Goal: Transaction & Acquisition: Obtain resource

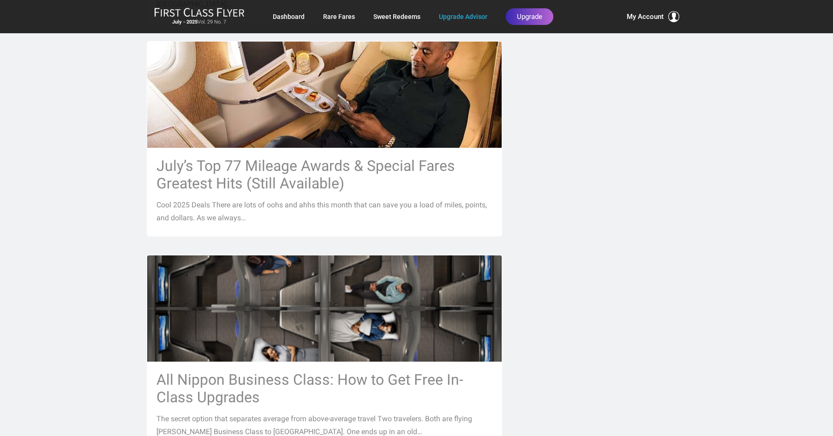
scroll to position [1108, 0]
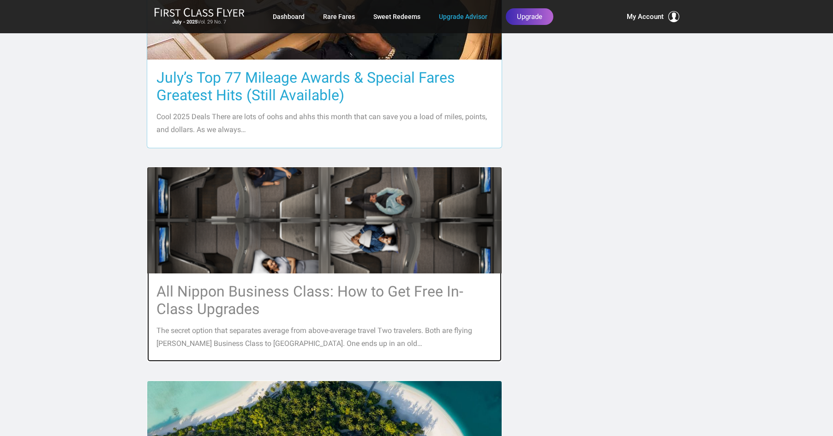
drag, startPoint x: 168, startPoint y: 257, endPoint x: 184, endPoint y: 230, distance: 31.5
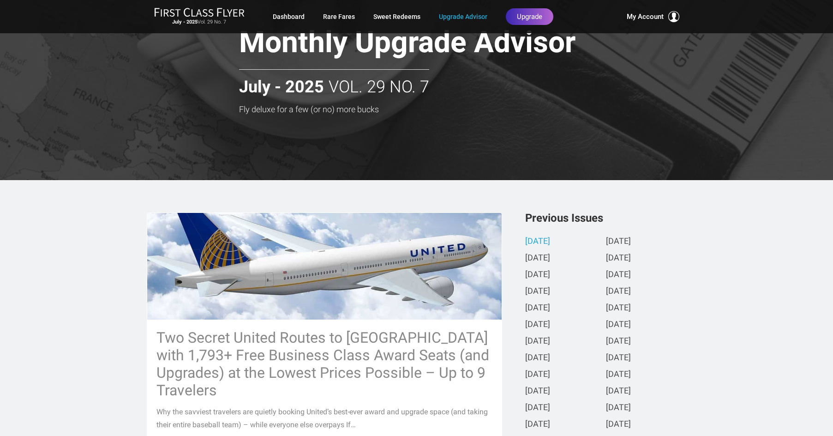
scroll to position [0, 0]
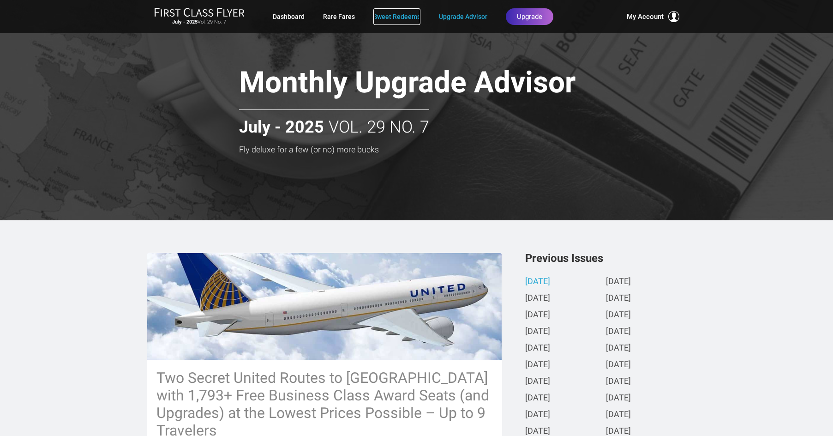
click at [386, 14] on link "Sweet Redeems" at bounding box center [397, 16] width 47 height 17
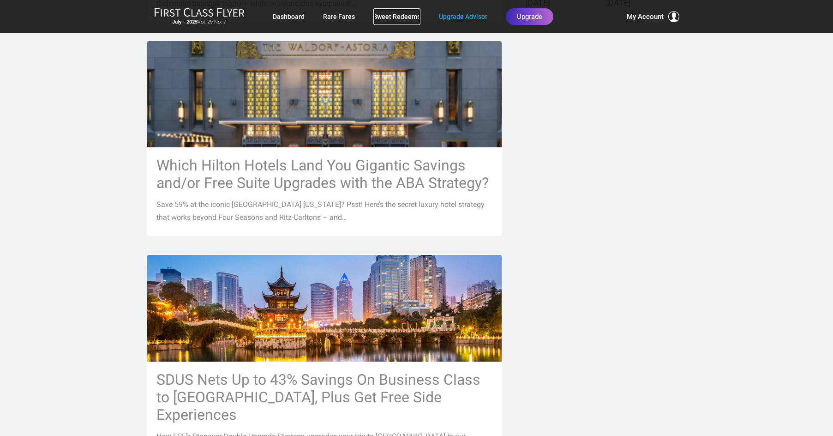
scroll to position [462, 0]
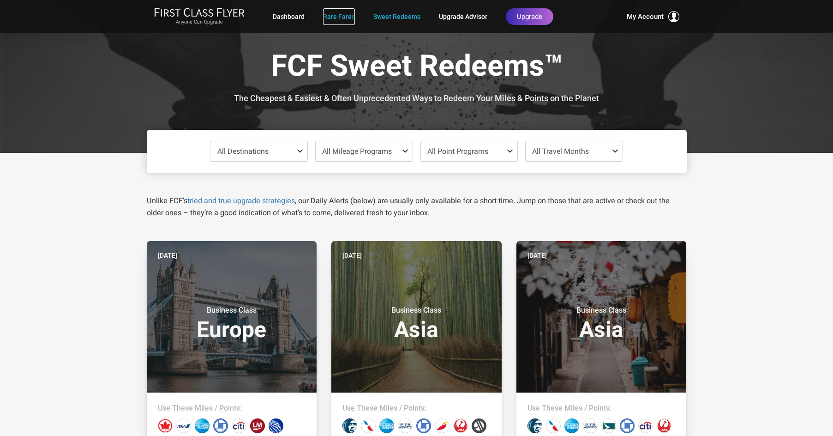
click at [332, 17] on link "Rare Fares" at bounding box center [339, 16] width 32 height 17
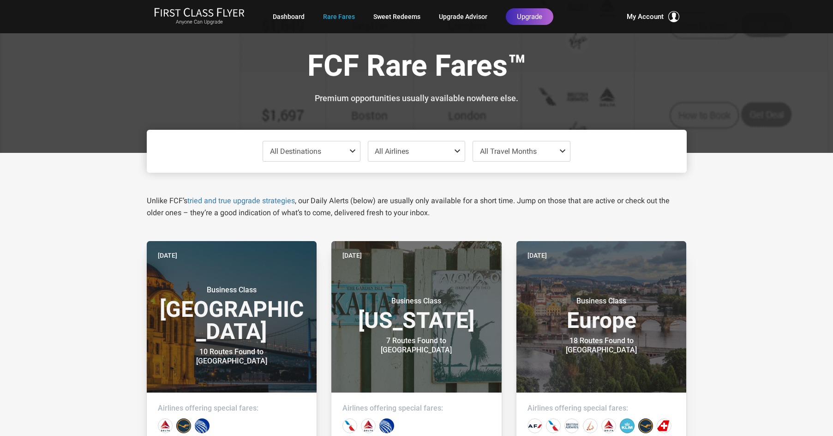
click at [355, 150] on span at bounding box center [354, 150] width 11 height 7
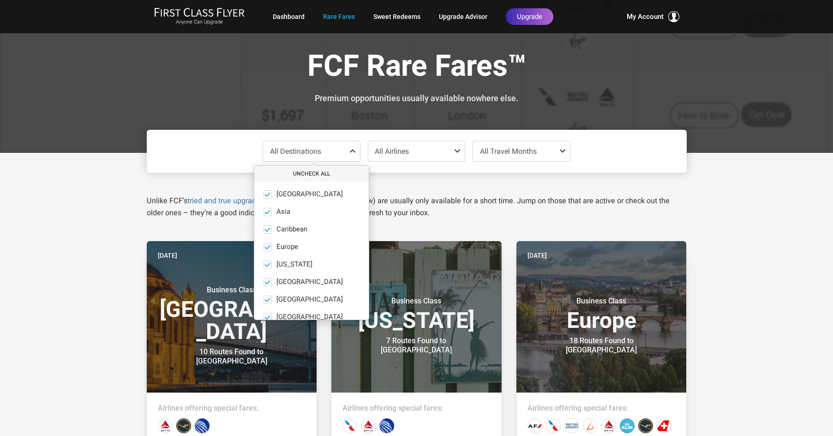
click at [303, 174] on button "Uncheck All" at bounding box center [311, 173] width 115 height 15
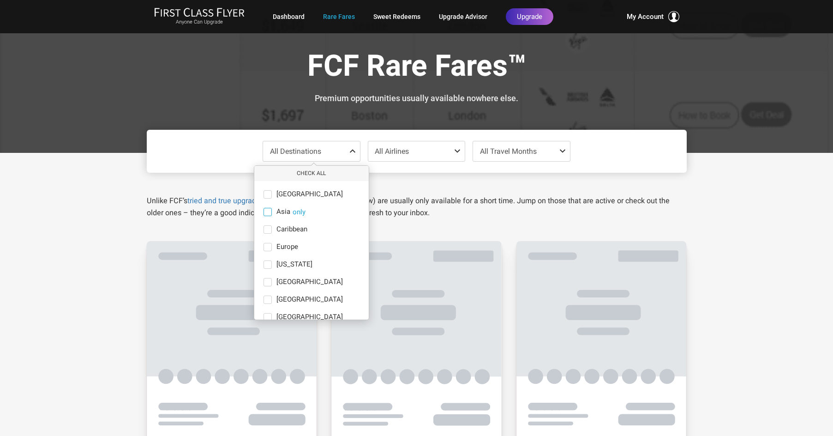
click at [272, 213] on span at bounding box center [268, 212] width 8 height 8
click at [0, 0] on input "Asia only" at bounding box center [0, 0] width 0 height 0
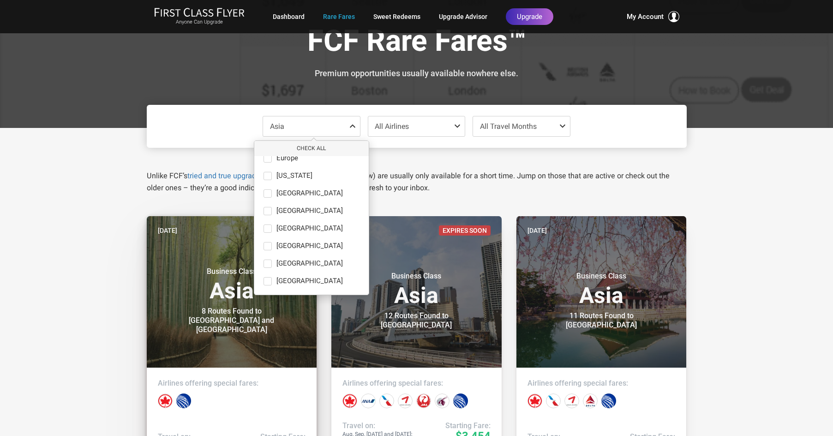
scroll to position [46, 0]
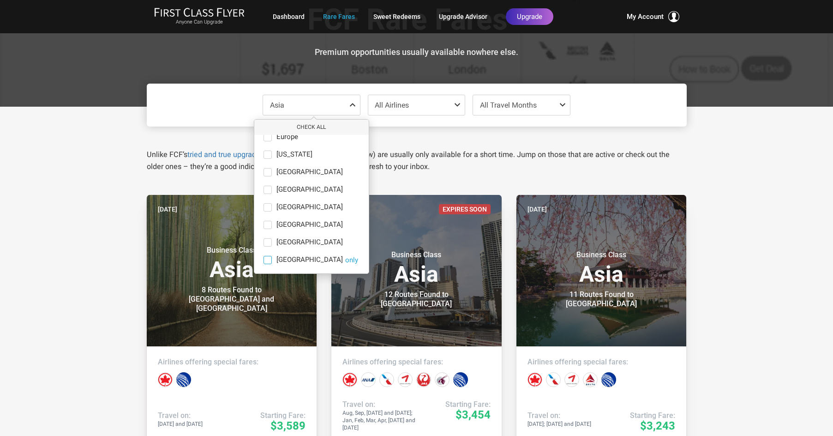
click at [266, 262] on span at bounding box center [268, 260] width 8 height 8
click at [0, 0] on input "South Pacific only" at bounding box center [0, 0] width 0 height 0
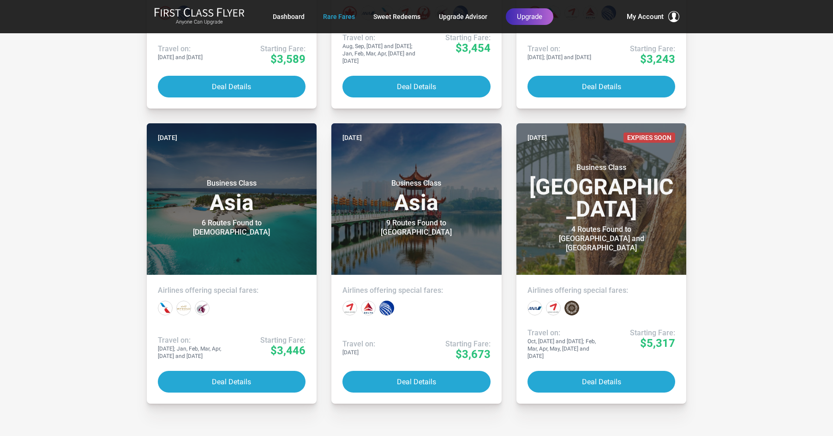
scroll to position [416, 0]
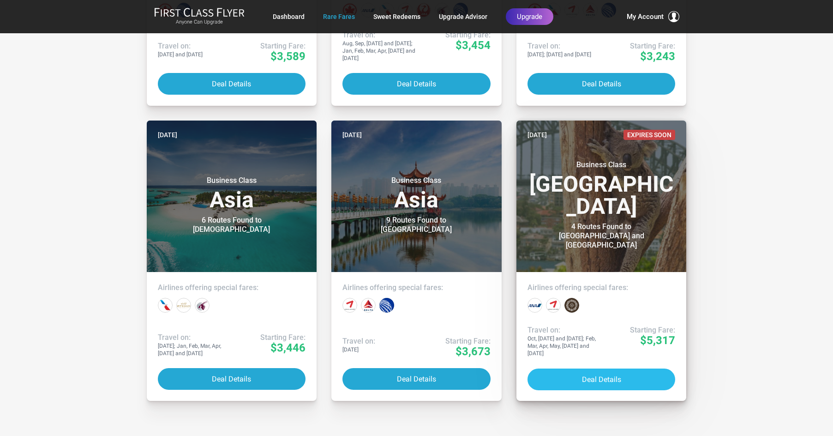
click at [592, 378] on button "Deal Details" at bounding box center [602, 379] width 148 height 22
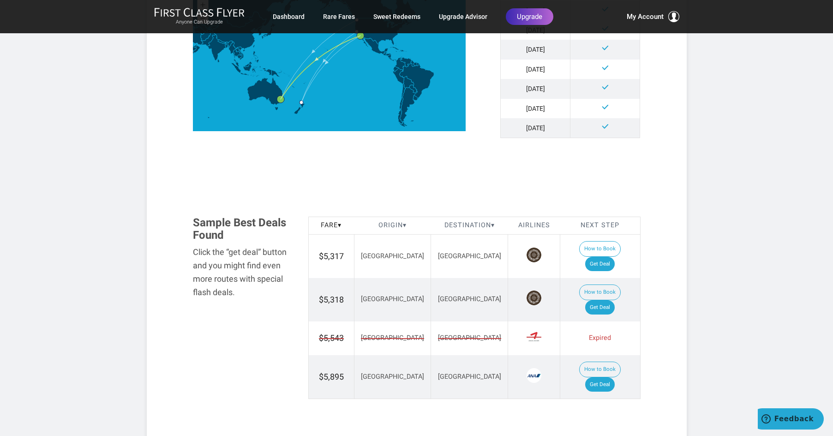
scroll to position [462, 0]
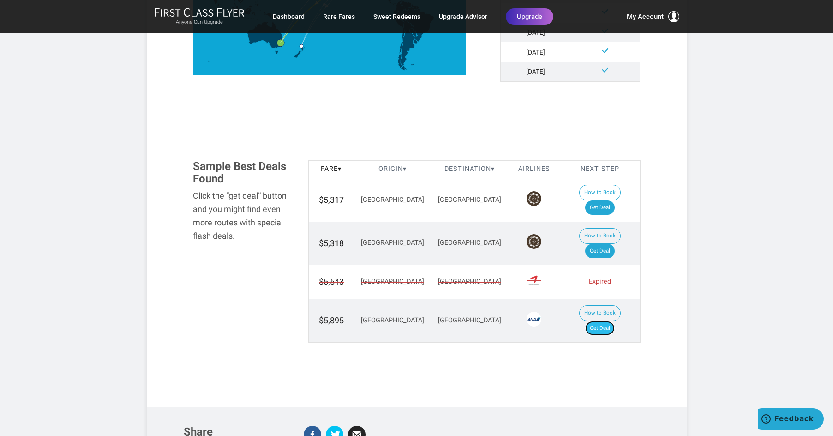
click at [607, 321] on link "Get Deal" at bounding box center [601, 328] width 30 height 15
